Goal: Find specific page/section: Find specific page/section

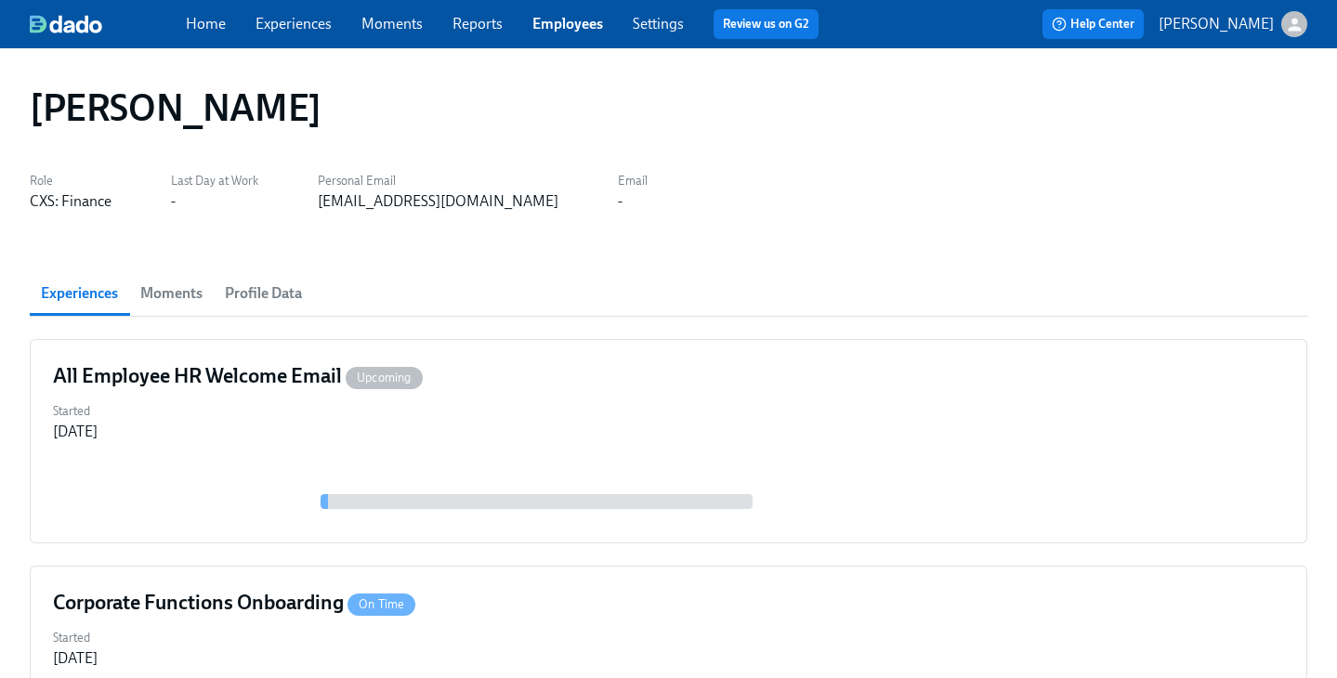
scroll to position [171, 0]
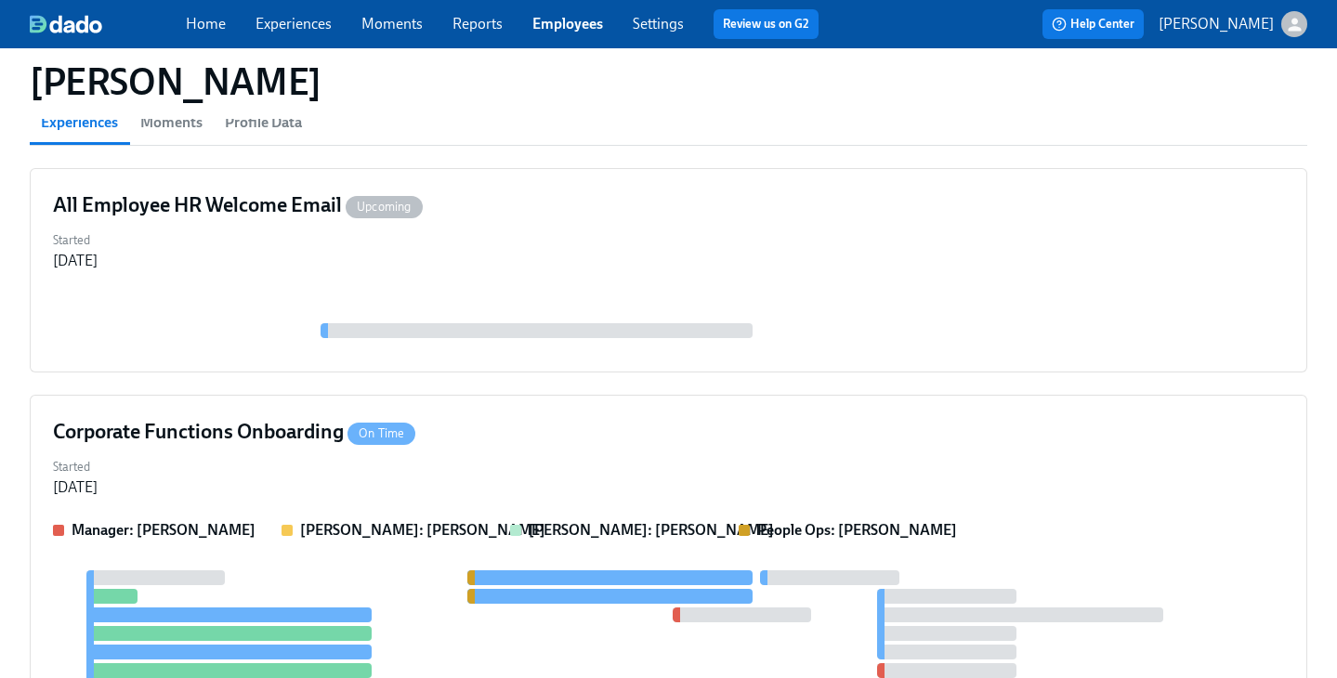
click at [560, 21] on link "Employees" at bounding box center [567, 24] width 71 height 18
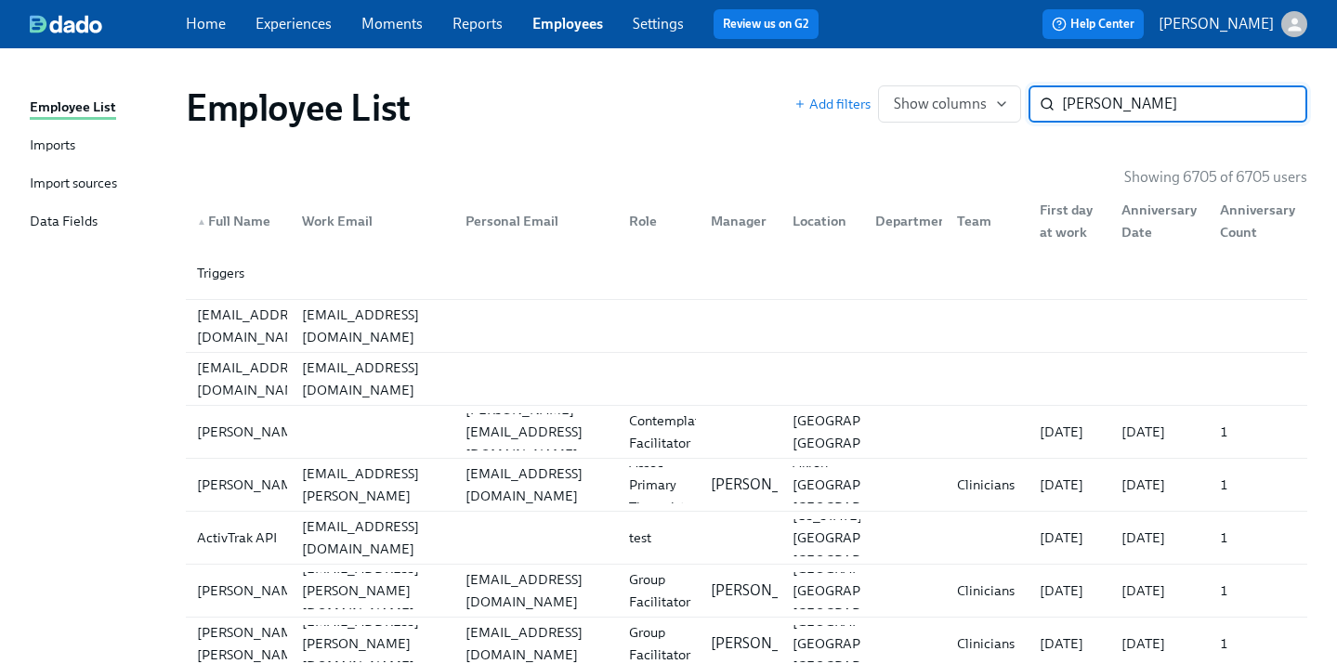
type input "[PERSON_NAME]"
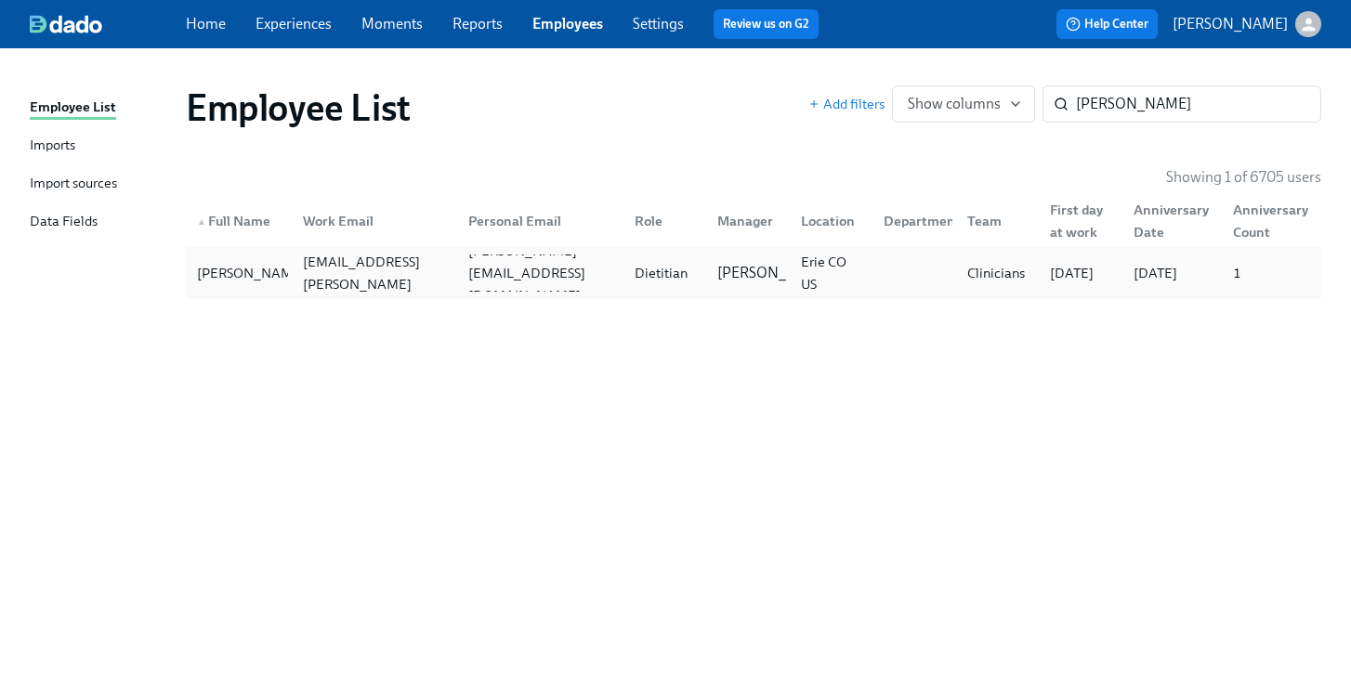
click at [786, 275] on div "Erie CO US" at bounding box center [828, 273] width 84 height 37
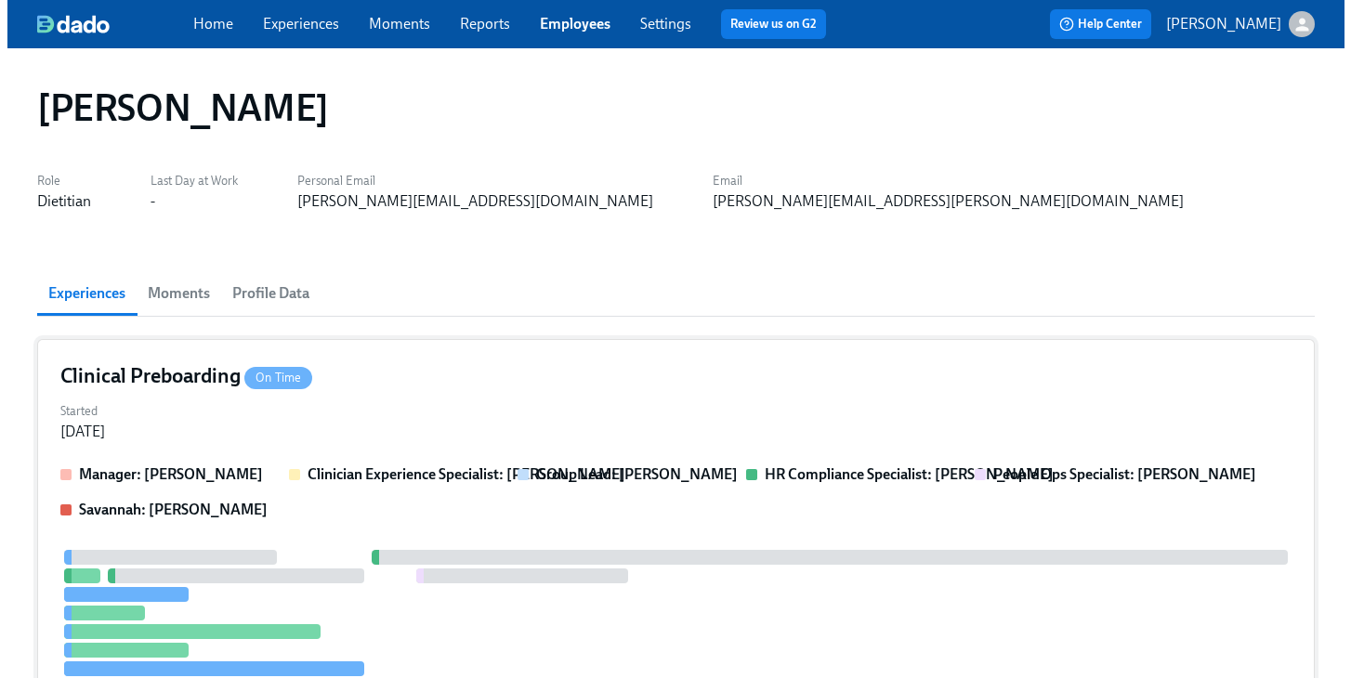
scroll to position [287, 0]
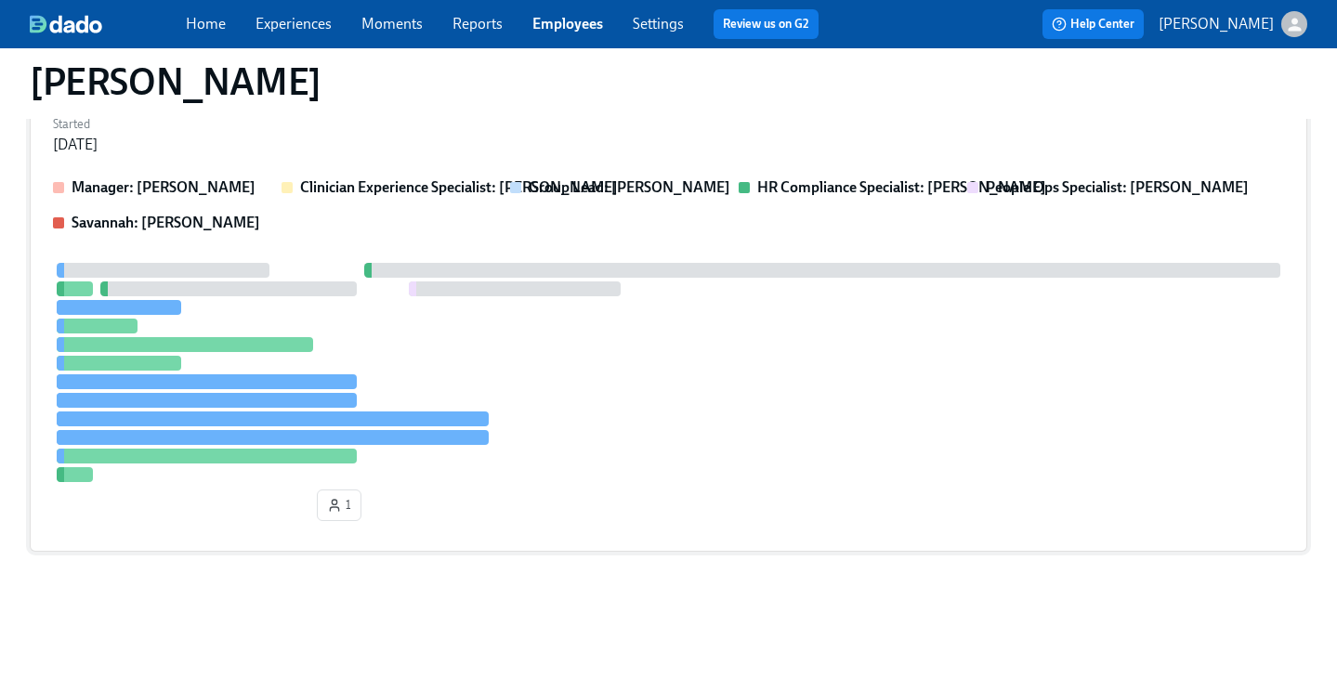
click at [733, 285] on div at bounding box center [668, 372] width 1231 height 219
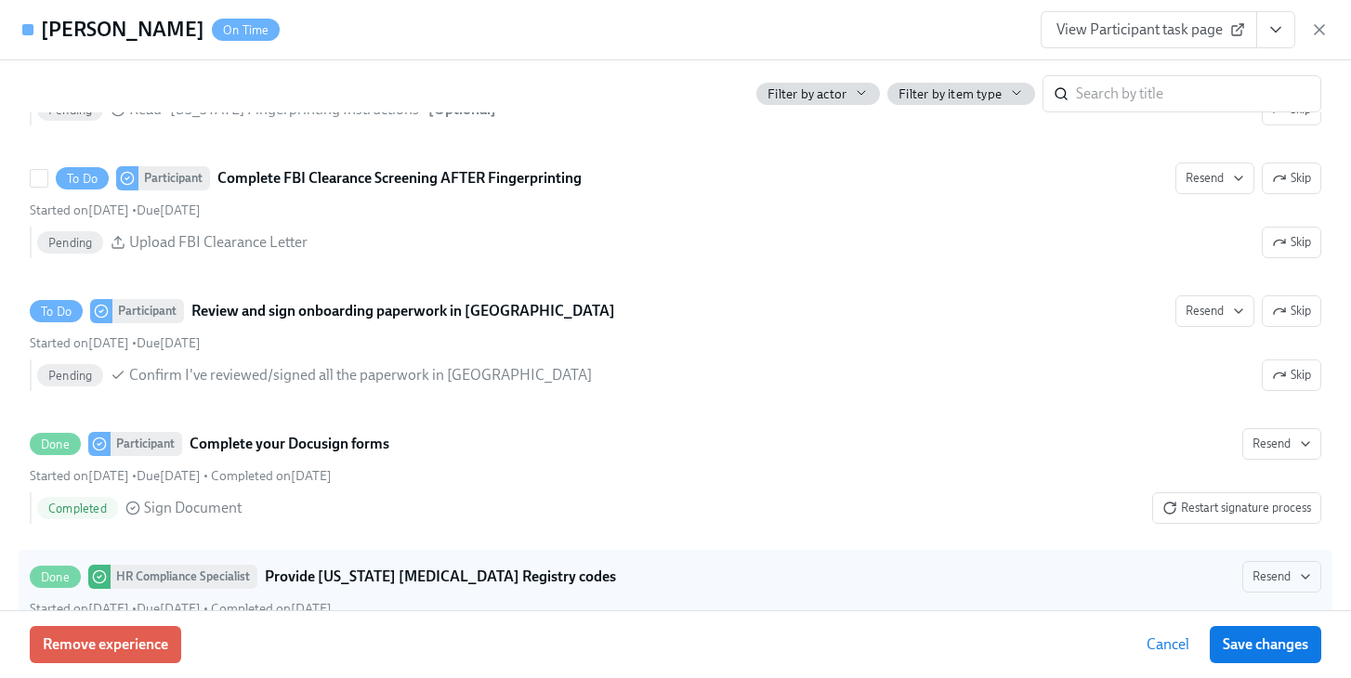
scroll to position [2562, 0]
